Goal: Information Seeking & Learning: Learn about a topic

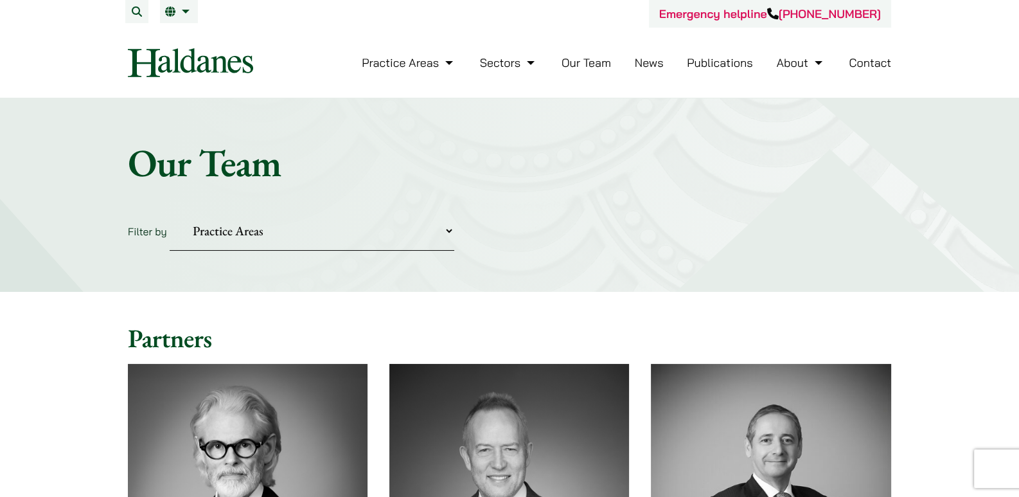
click at [878, 57] on link "Contact" at bounding box center [870, 62] width 42 height 15
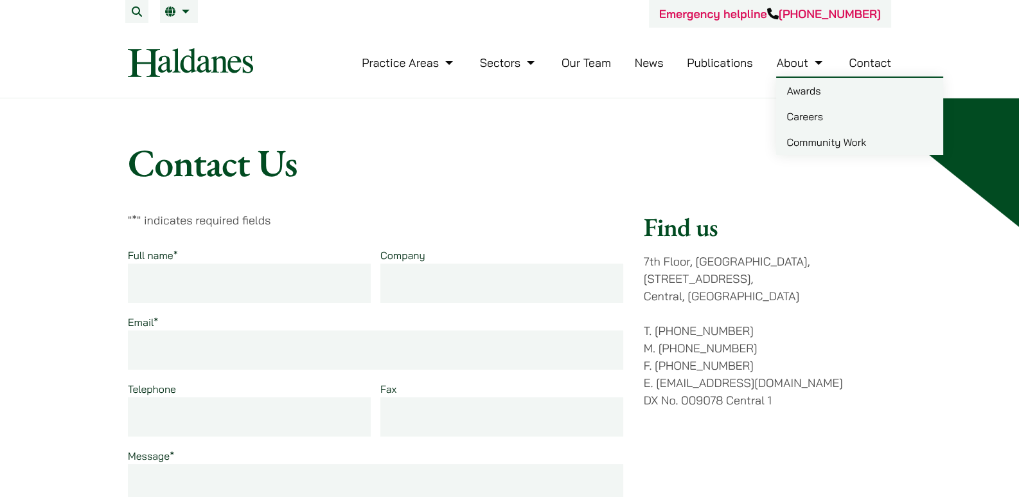
click at [806, 120] on link "Careers" at bounding box center [859, 116] width 167 height 26
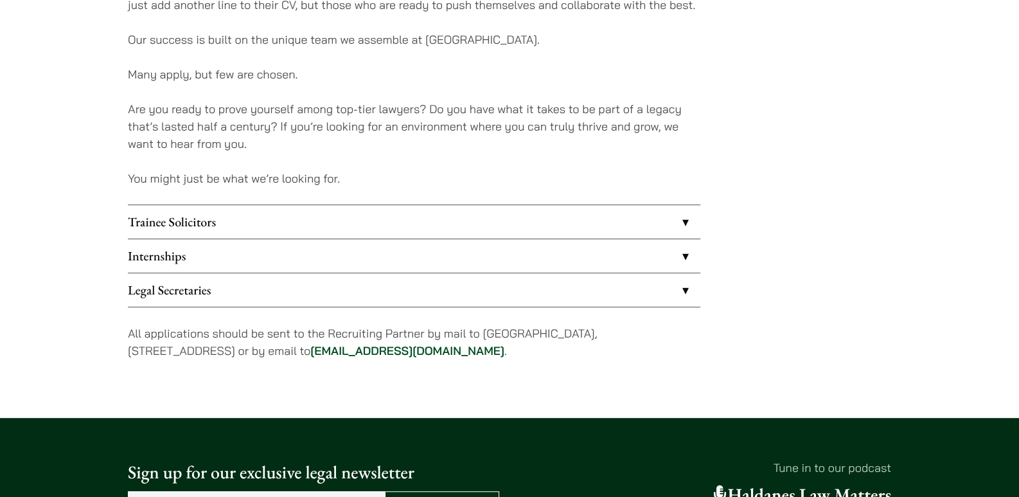
scroll to position [1027, 0]
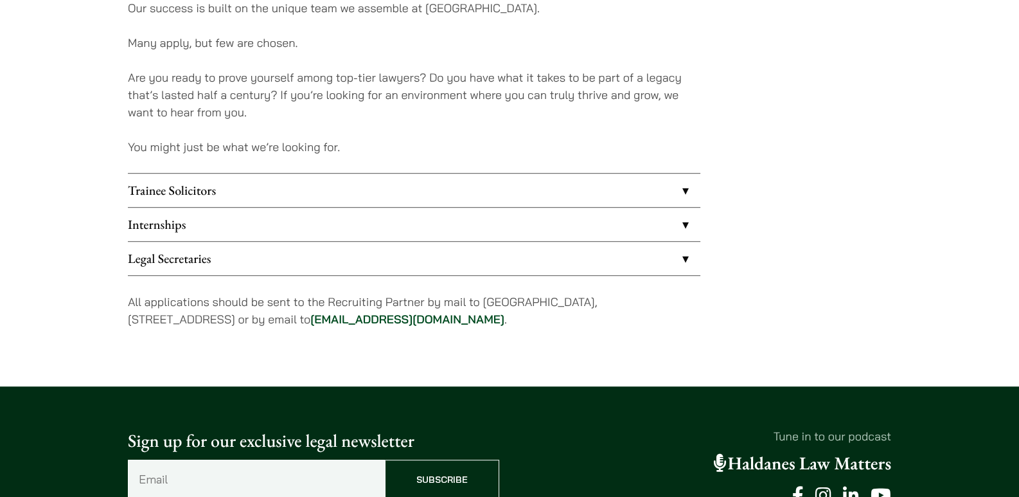
click at [400, 226] on link "Internships" at bounding box center [414, 224] width 572 height 33
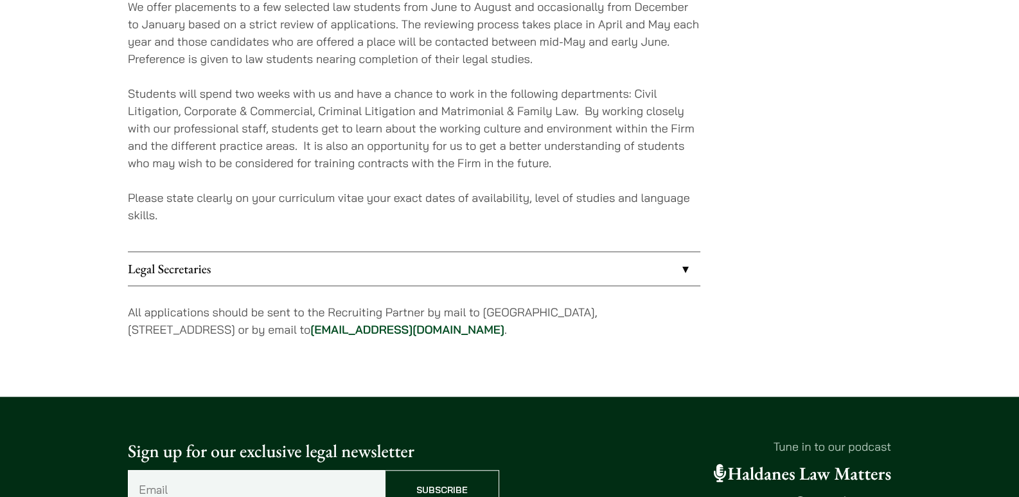
scroll to position [1284, 0]
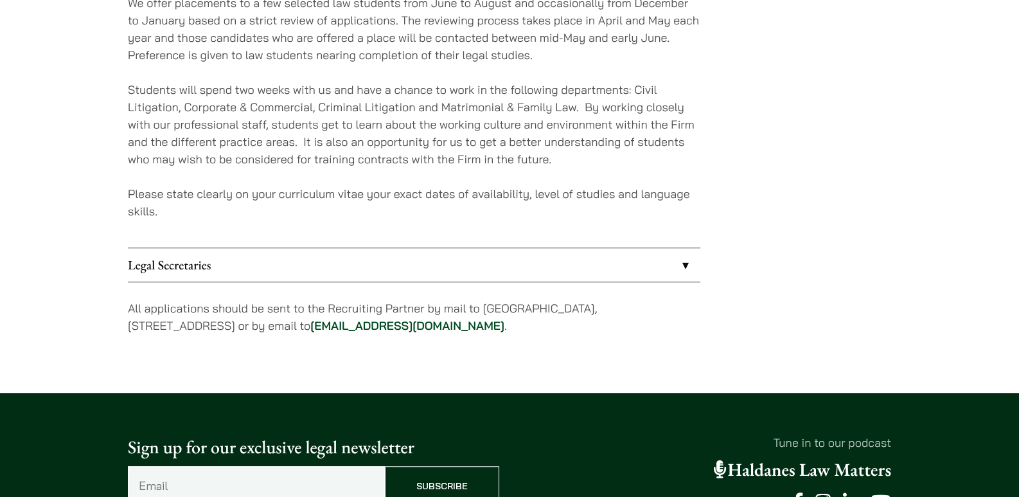
click at [366, 269] on link "Legal Secretaries" at bounding box center [414, 264] width 572 height 33
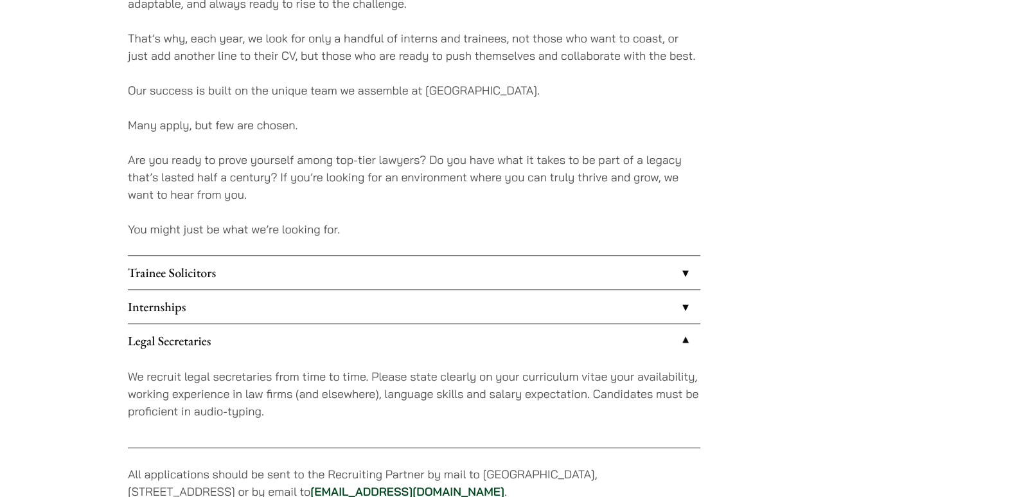
scroll to position [942, 0]
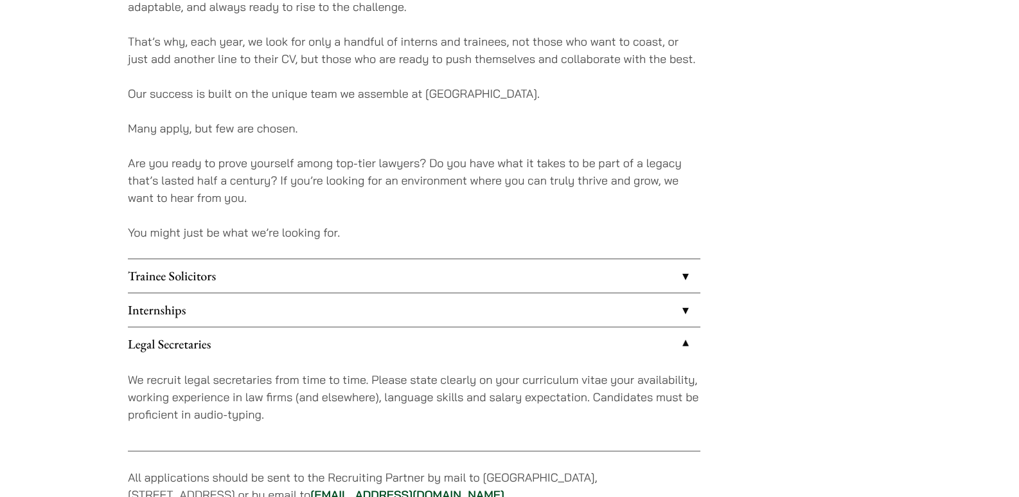
click at [250, 277] on link "Trainee Solicitors" at bounding box center [414, 275] width 572 height 33
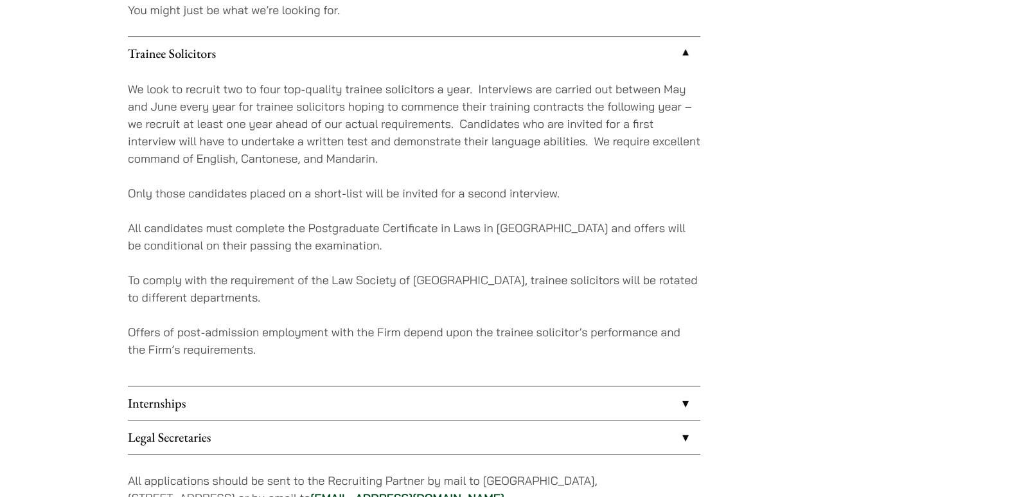
scroll to position [1284, 0]
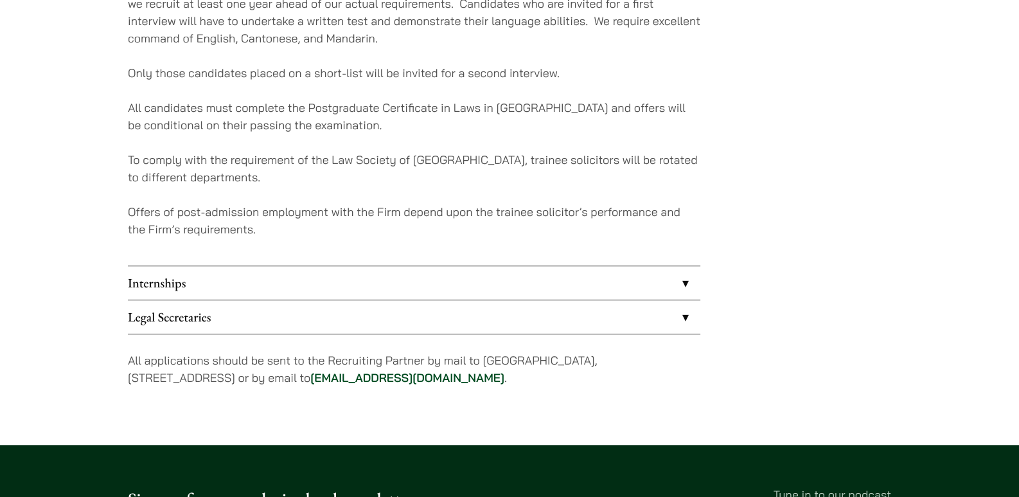
click at [254, 280] on link "Internships" at bounding box center [414, 282] width 572 height 33
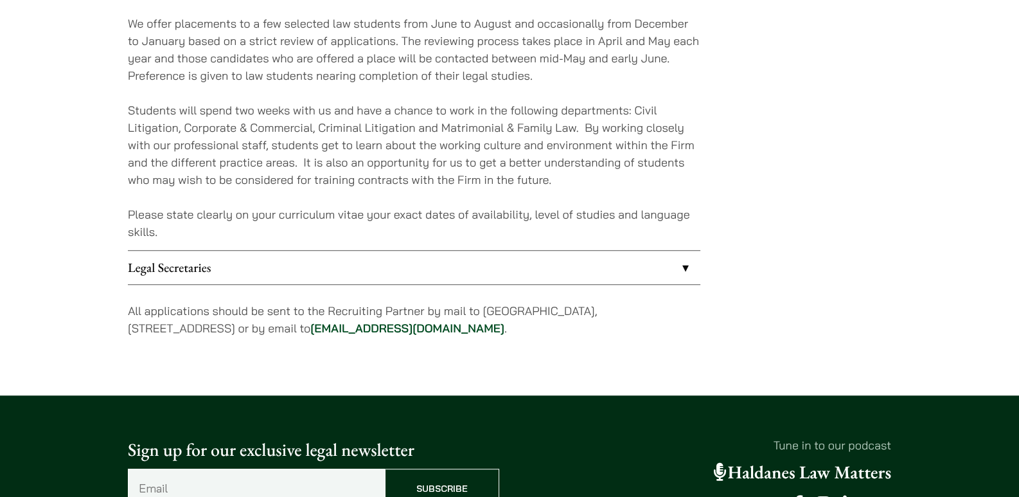
scroll to position [1263, 0]
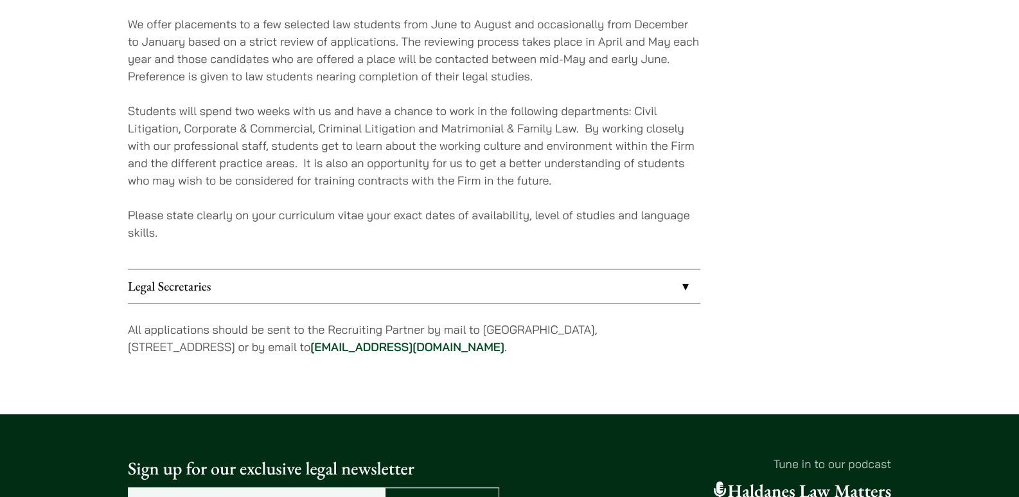
click at [253, 274] on link "Legal Secretaries" at bounding box center [414, 285] width 572 height 33
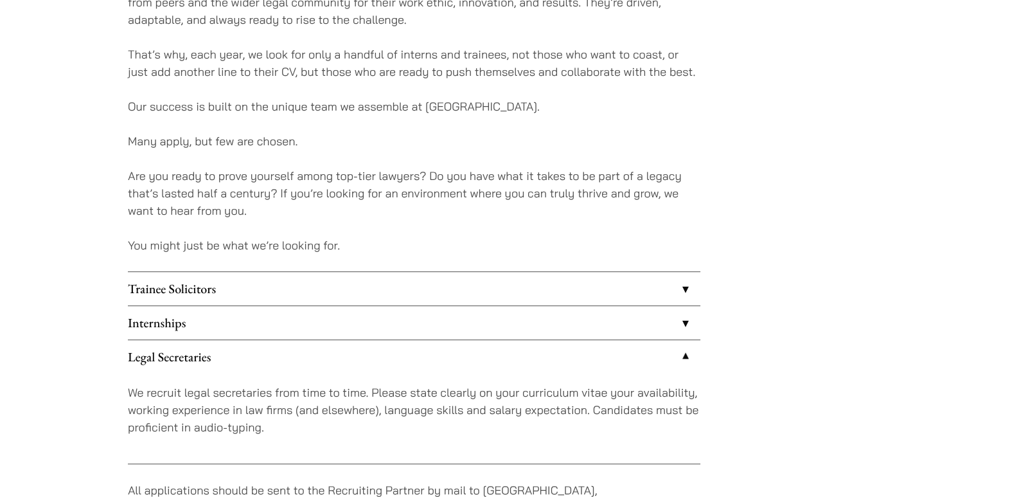
scroll to position [921, 0]
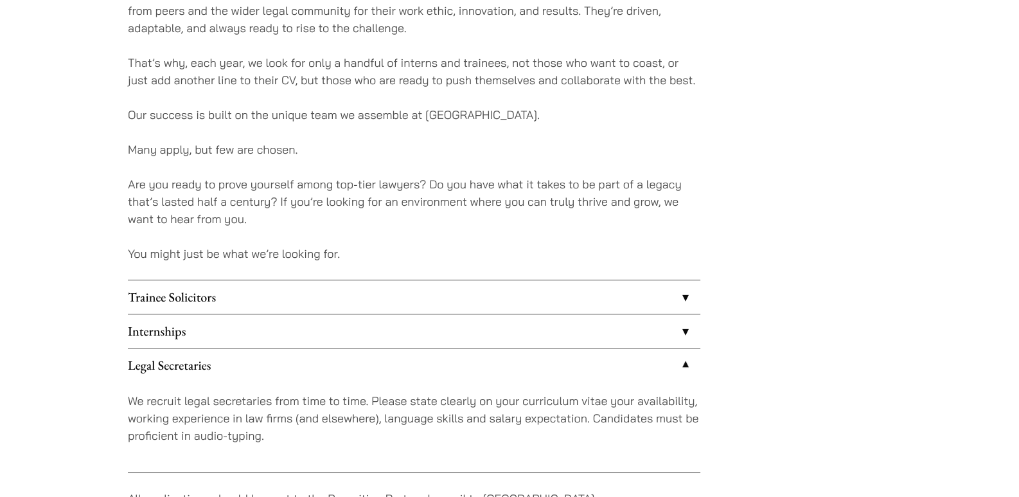
click at [215, 320] on link "Internships" at bounding box center [414, 330] width 572 height 33
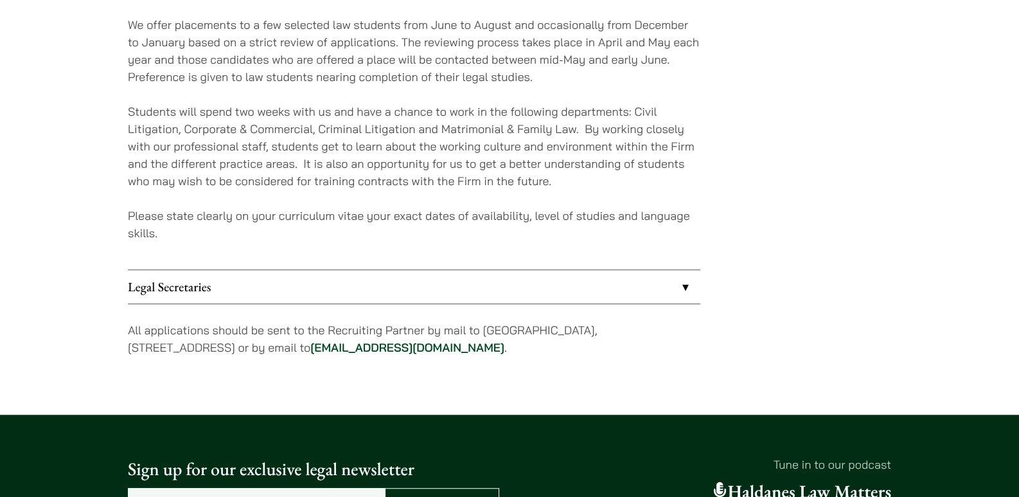
scroll to position [1263, 0]
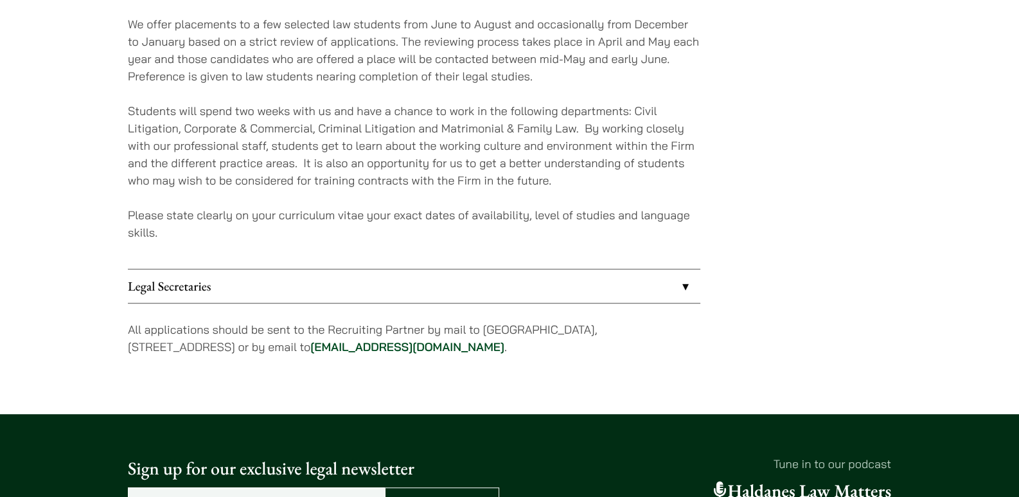
click at [242, 265] on div "We offer placements to a few selected law students from June to August and occa…" at bounding box center [414, 136] width 572 height 263
click at [237, 278] on link "Legal Secretaries" at bounding box center [414, 285] width 572 height 33
